Goal: Check status: Check status

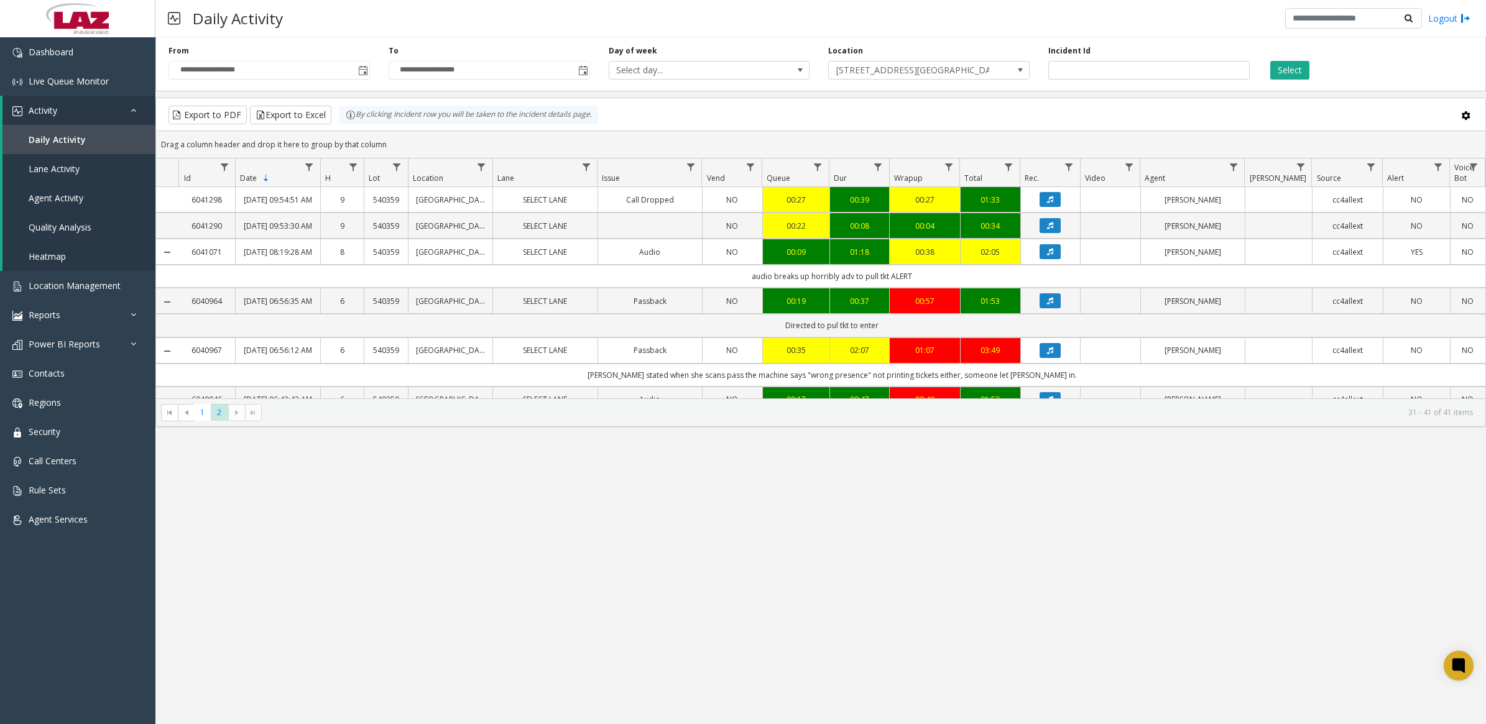
scroll to position [50, 0]
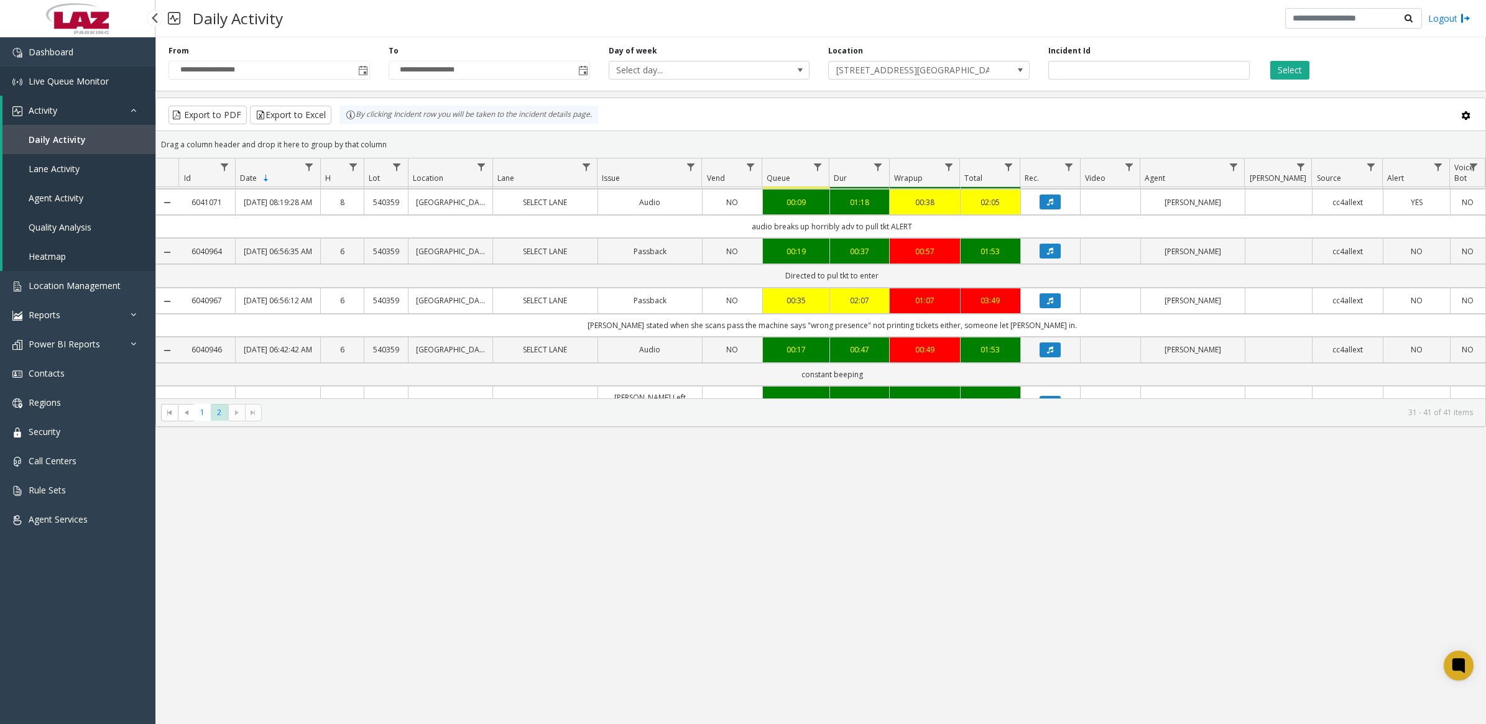
click at [61, 80] on span "Live Queue Monitor" at bounding box center [69, 81] width 80 height 12
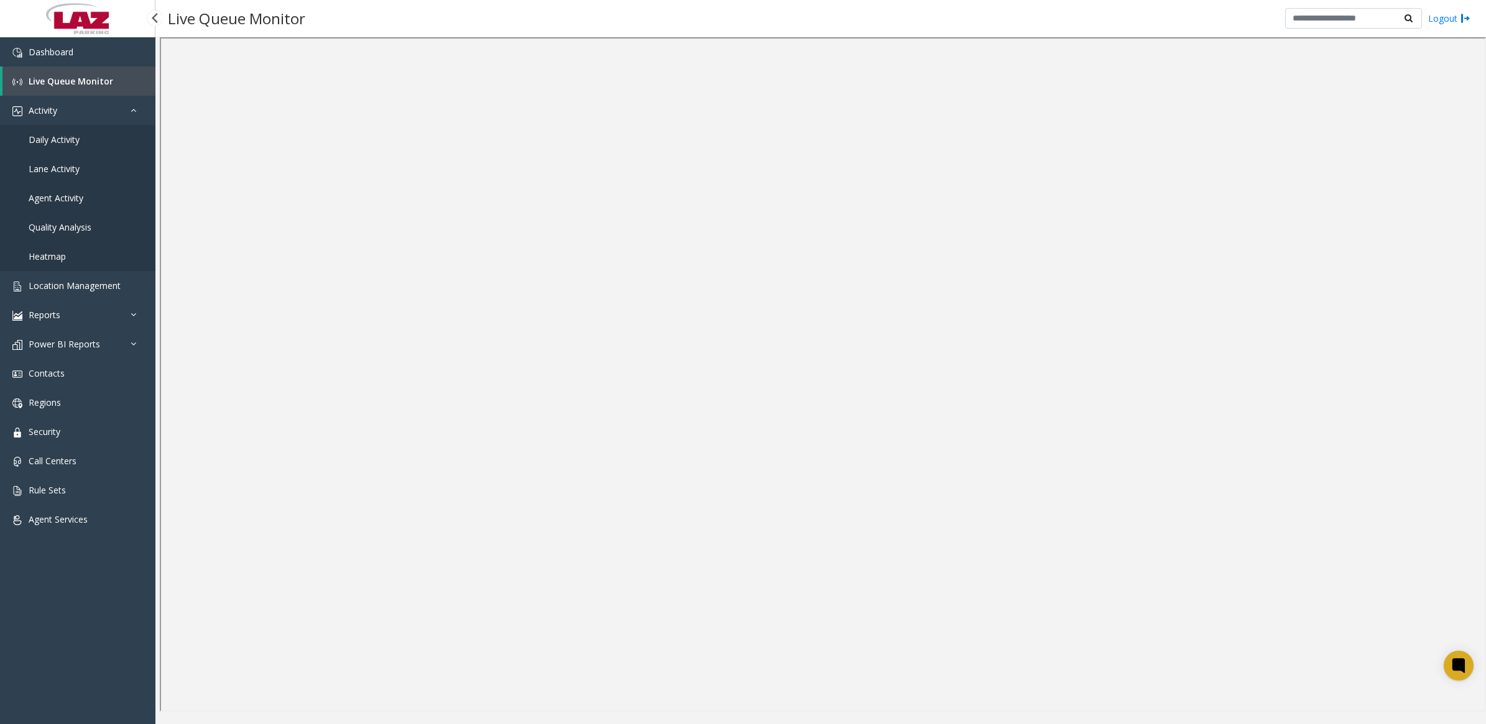
click at [80, 145] on link "Daily Activity" at bounding box center [77, 139] width 155 height 29
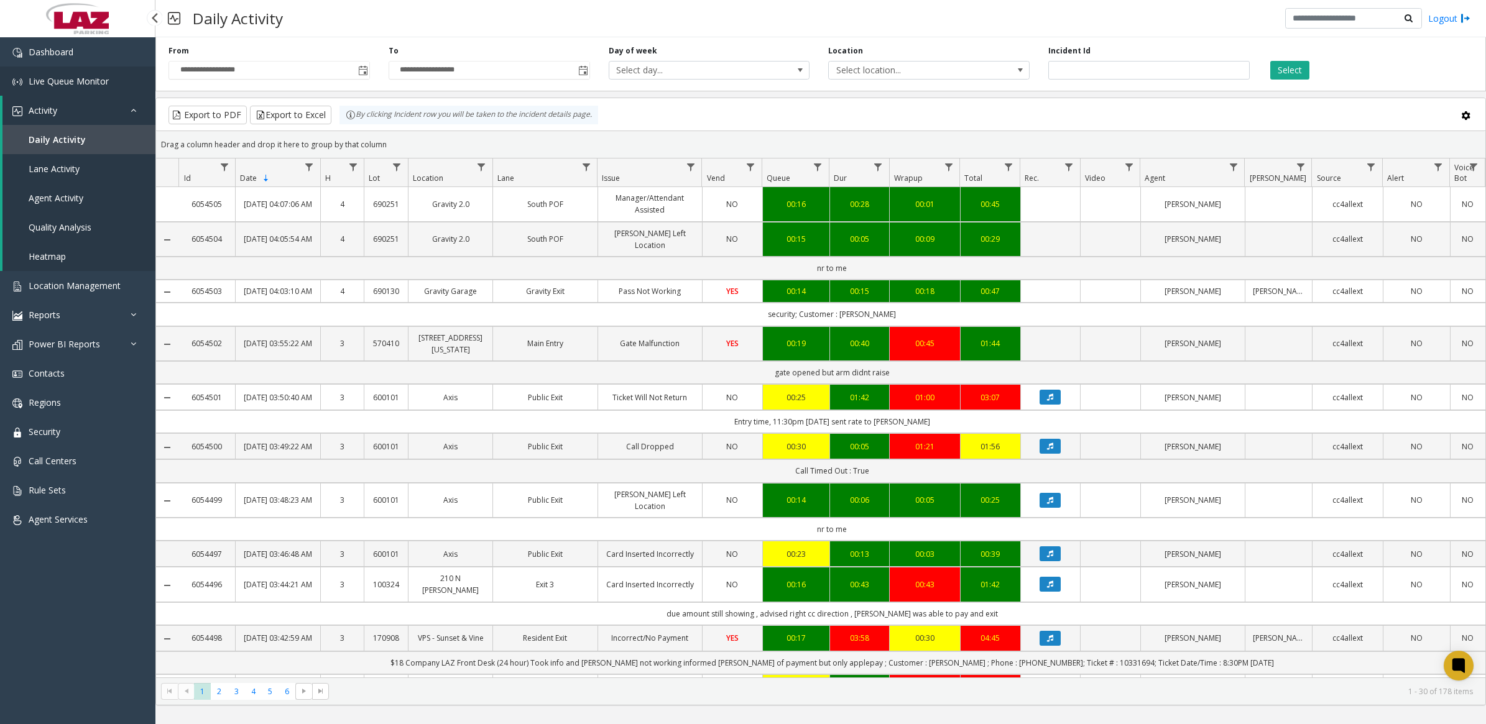
click at [57, 78] on span "Live Queue Monitor" at bounding box center [69, 81] width 80 height 12
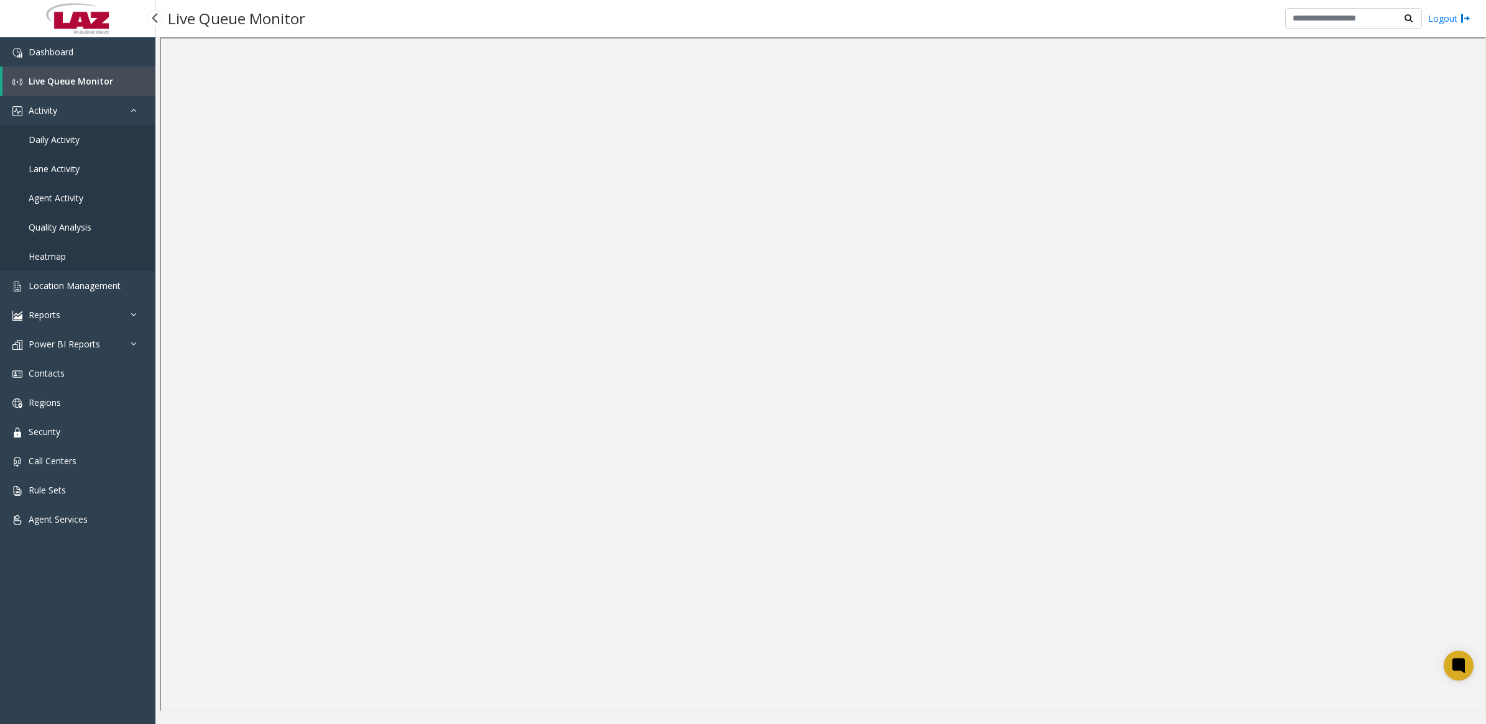
click at [60, 134] on span "Daily Activity" at bounding box center [54, 140] width 51 height 12
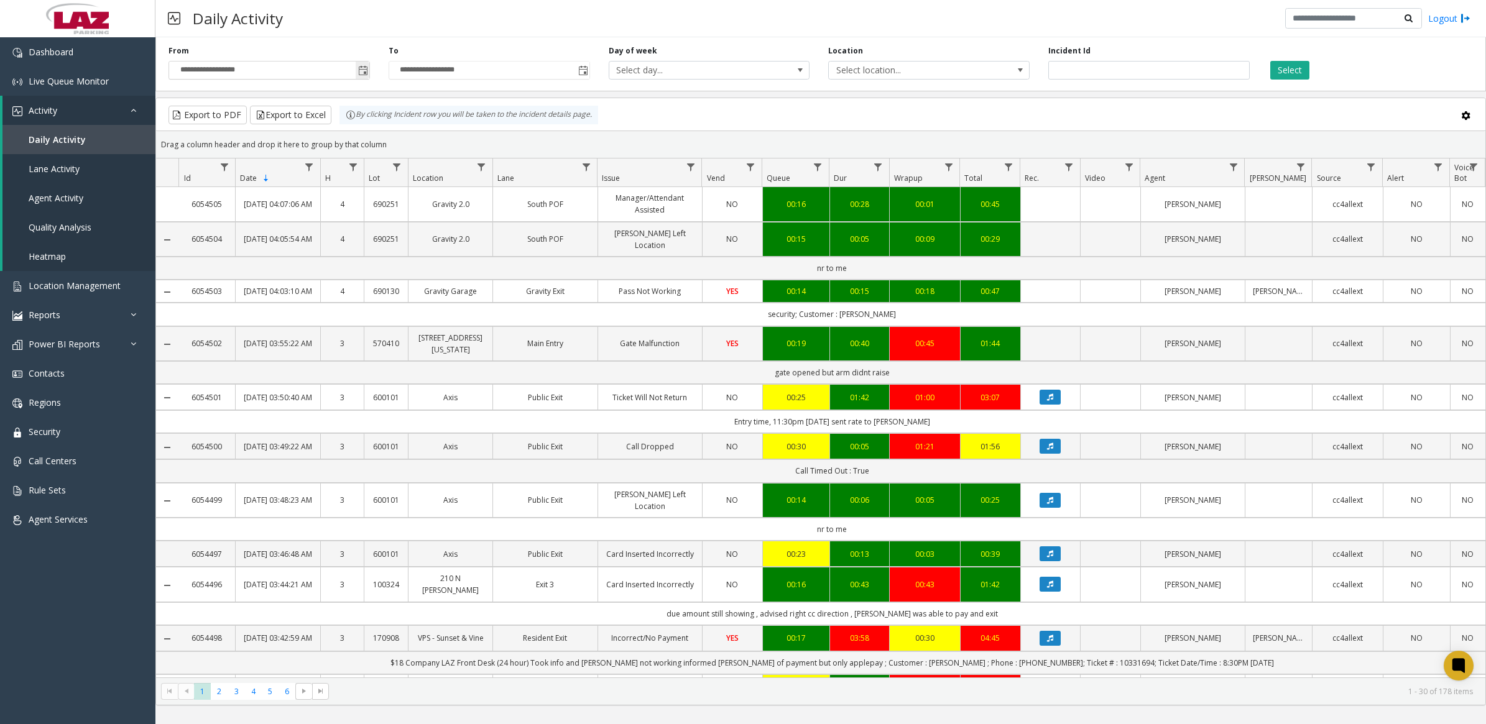
click at [364, 71] on span "Toggle popup" at bounding box center [363, 71] width 10 height 10
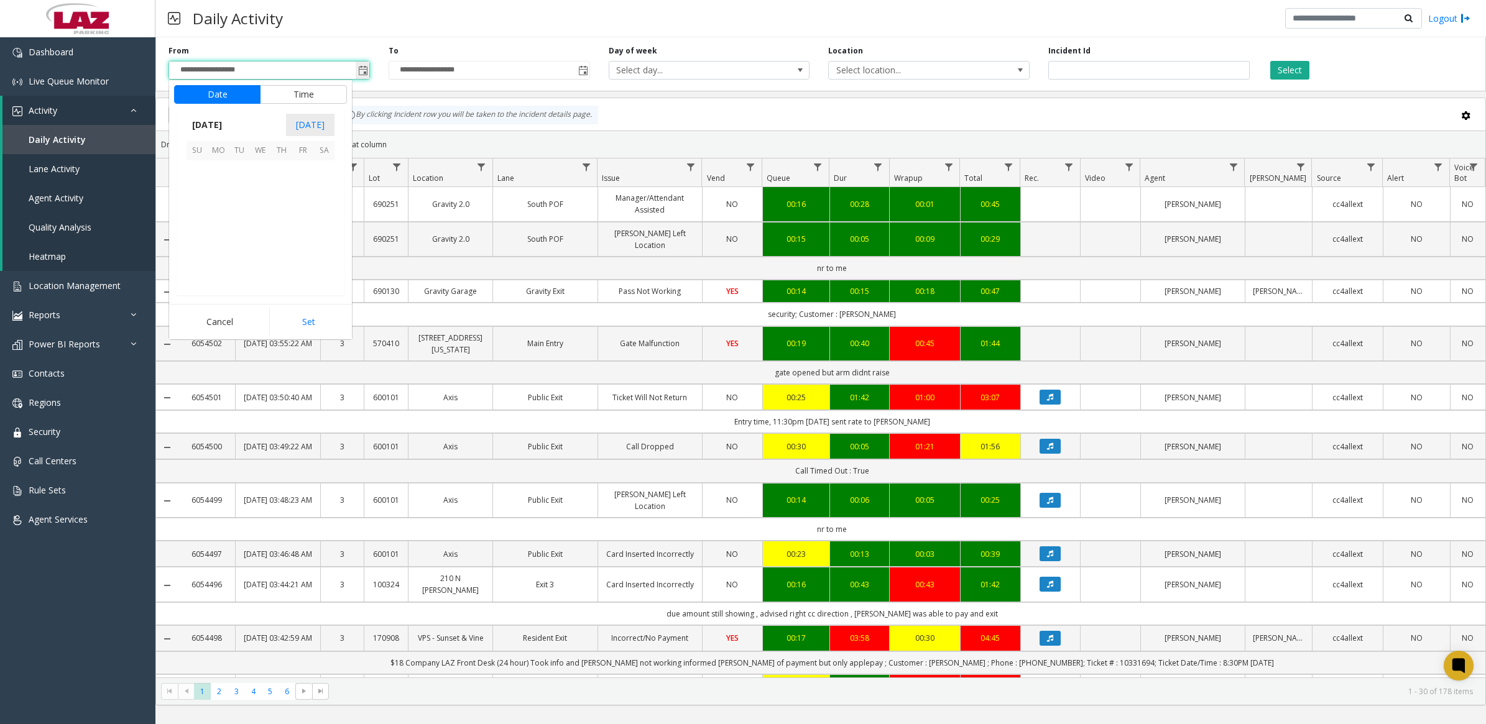
scroll to position [222829, 0]
click at [202, 236] on span "17" at bounding box center [196, 234] width 21 height 21
click at [208, 252] on li "11" at bounding box center [205, 253] width 44 height 19
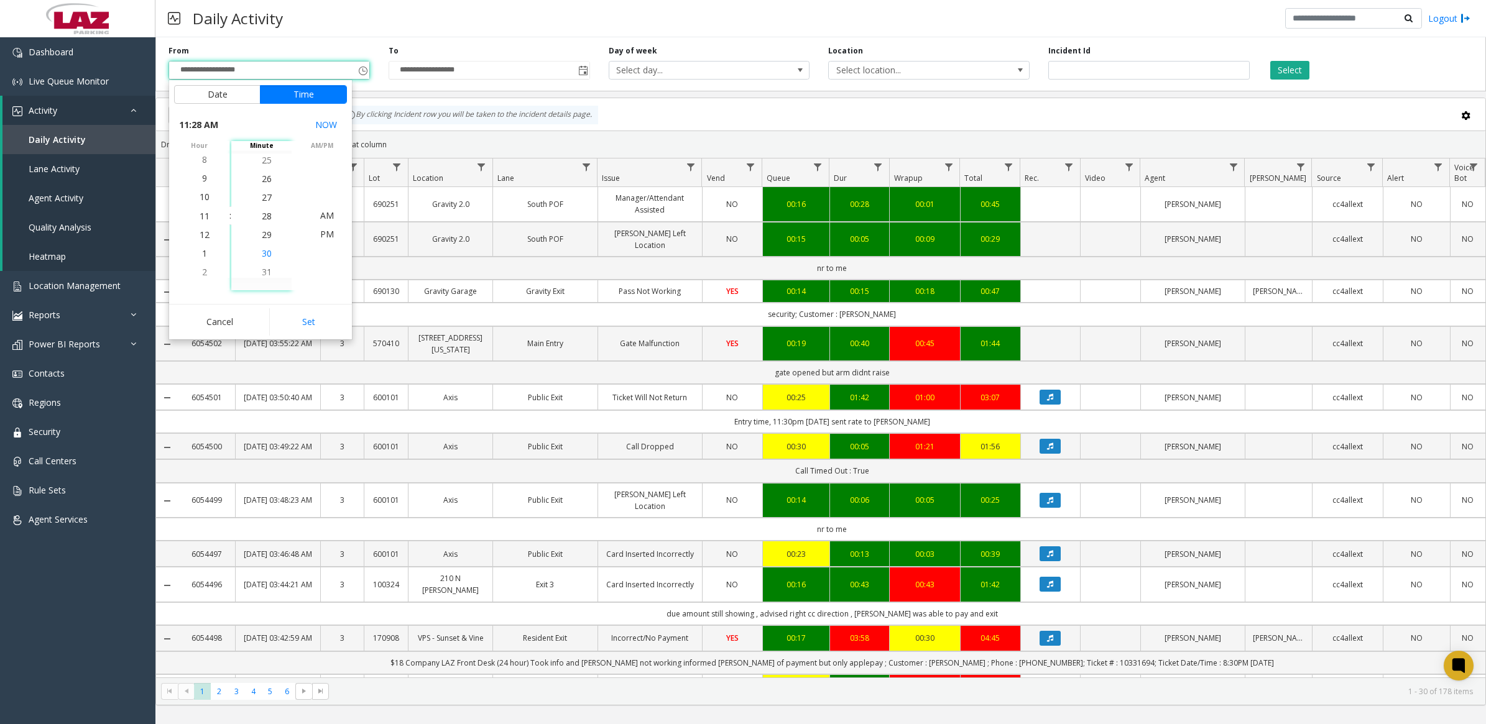
click at [271, 257] on li "30" at bounding box center [267, 253] width 44 height 19
click at [321, 234] on span "PM" at bounding box center [327, 234] width 14 height 12
click at [315, 321] on button "Set" at bounding box center [308, 321] width 78 height 27
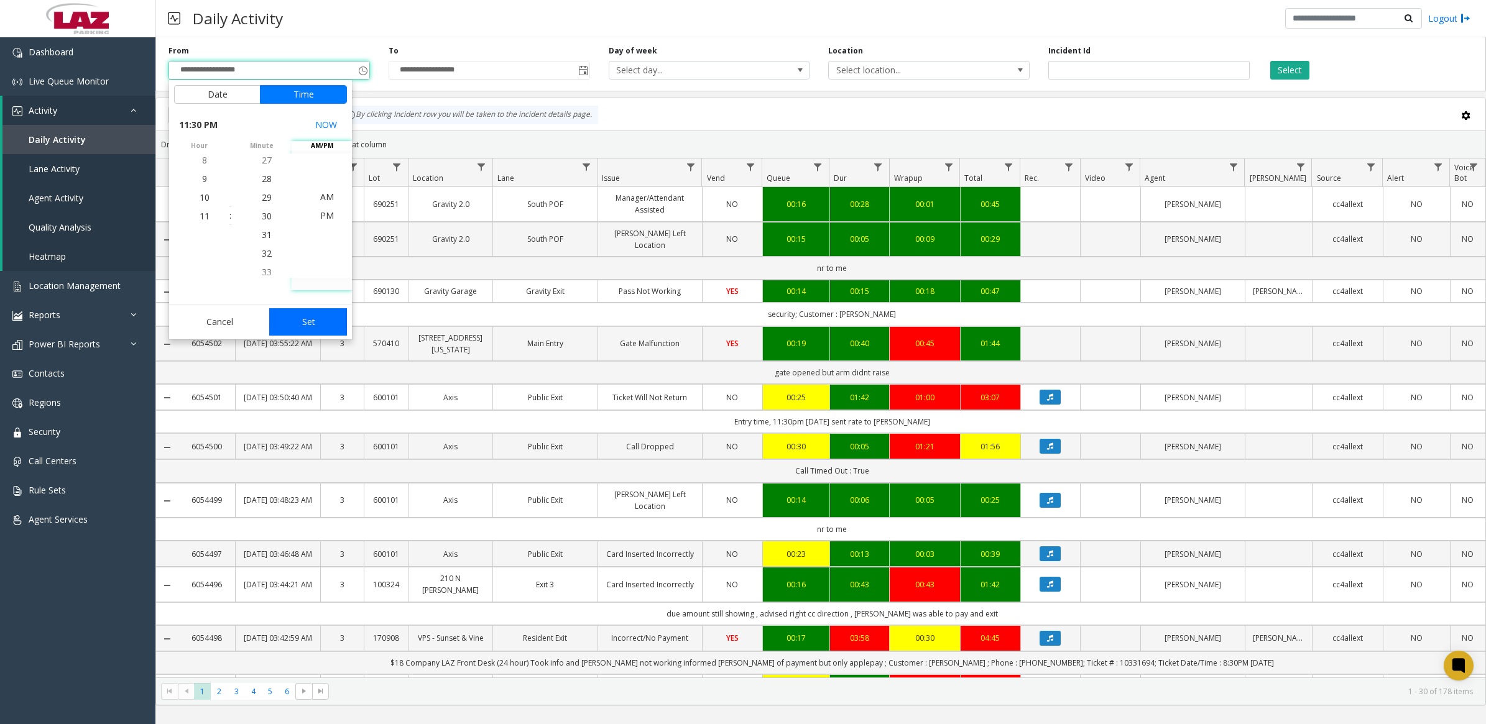
type input "**********"
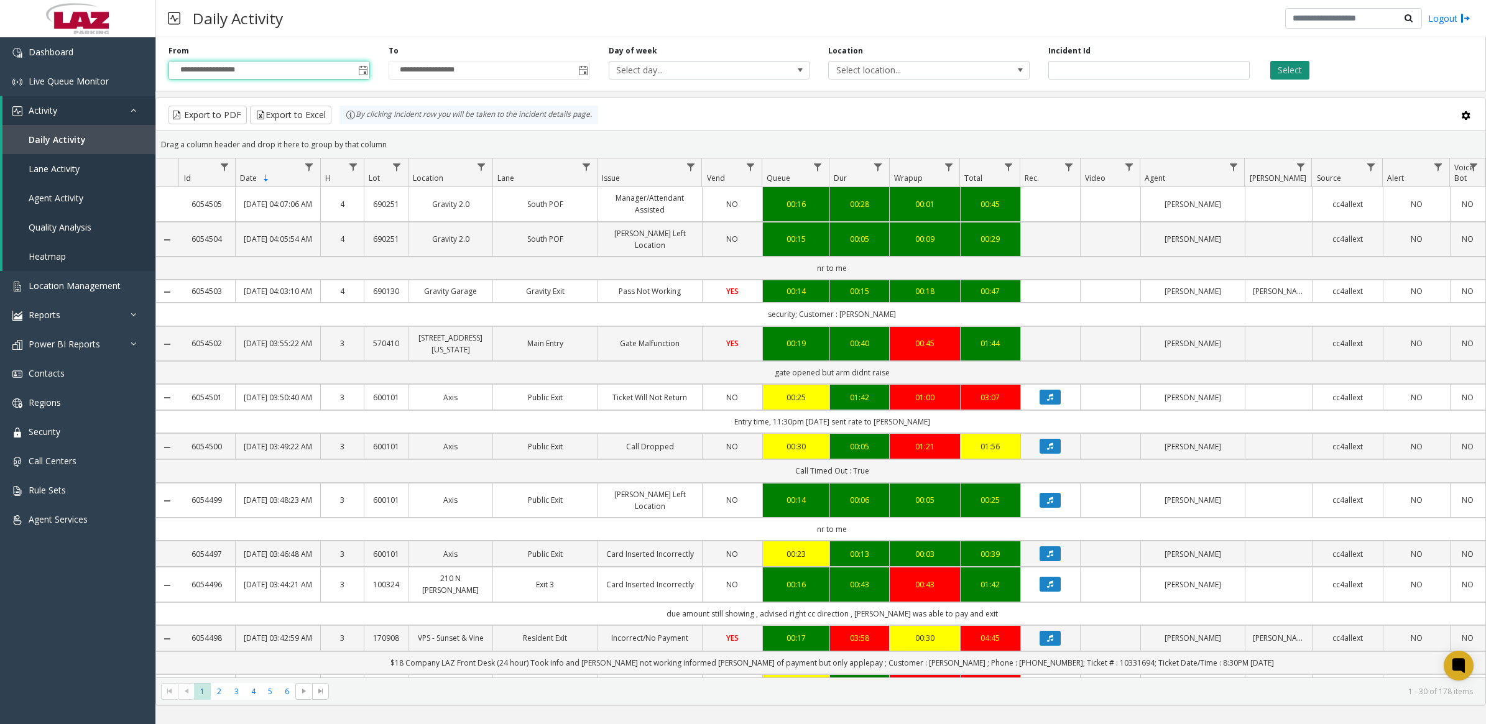
click at [1299, 70] on button "Select" at bounding box center [1289, 70] width 39 height 19
click at [953, 65] on span "Select location..." at bounding box center [909, 70] width 160 height 17
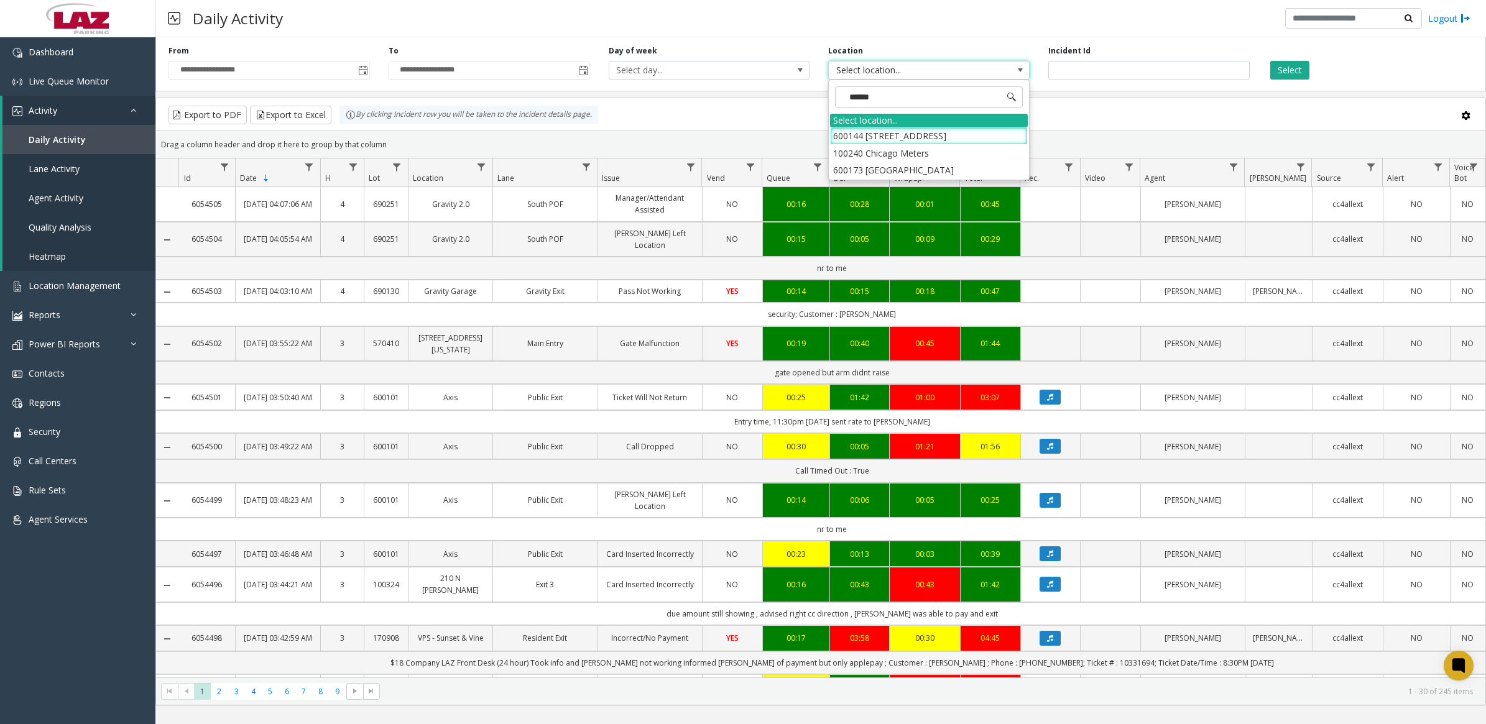
type input "*******"
click at [857, 154] on li "100240 Chicago Meters" at bounding box center [929, 153] width 198 height 17
click at [1291, 72] on button "Select" at bounding box center [1289, 70] width 39 height 19
